Goal: Task Accomplishment & Management: Manage account settings

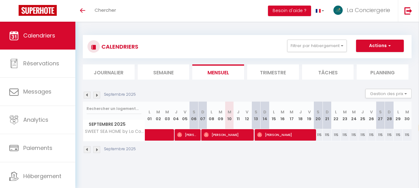
select select "fr"
drag, startPoint x: 343, startPoint y: 46, endPoint x: 342, endPoint y: 49, distance: 3.6
click at [343, 46] on button "Filtrer par hébergement" at bounding box center [317, 46] width 60 height 12
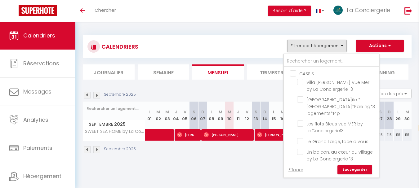
click at [292, 74] on input "CASSIS" at bounding box center [337, 73] width 95 height 6
checkbox input "true"
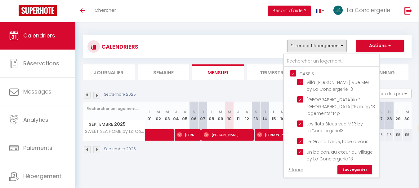
checkbox input "true"
checkbox input "false"
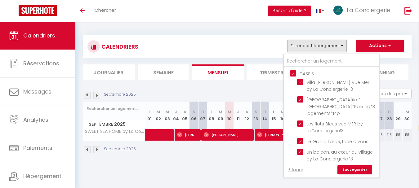
checkbox input "false"
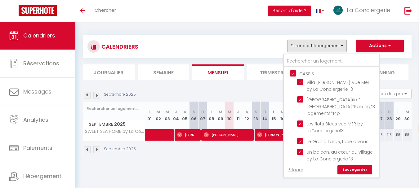
checkbox input "false"
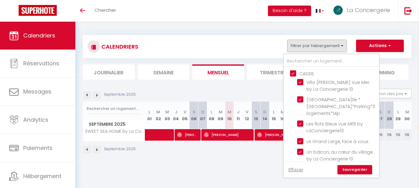
checkbox input "false"
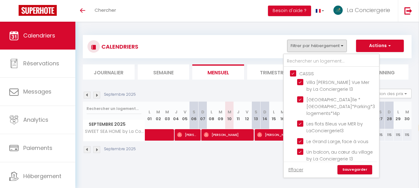
checkbox input "false"
click at [349, 172] on link "Sauvegarder" at bounding box center [354, 169] width 35 height 9
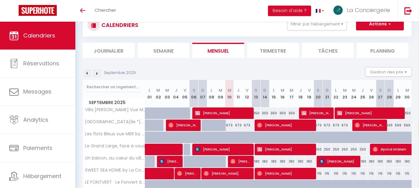
scroll to position [31, 0]
